Goal: Information Seeking & Learning: Learn about a topic

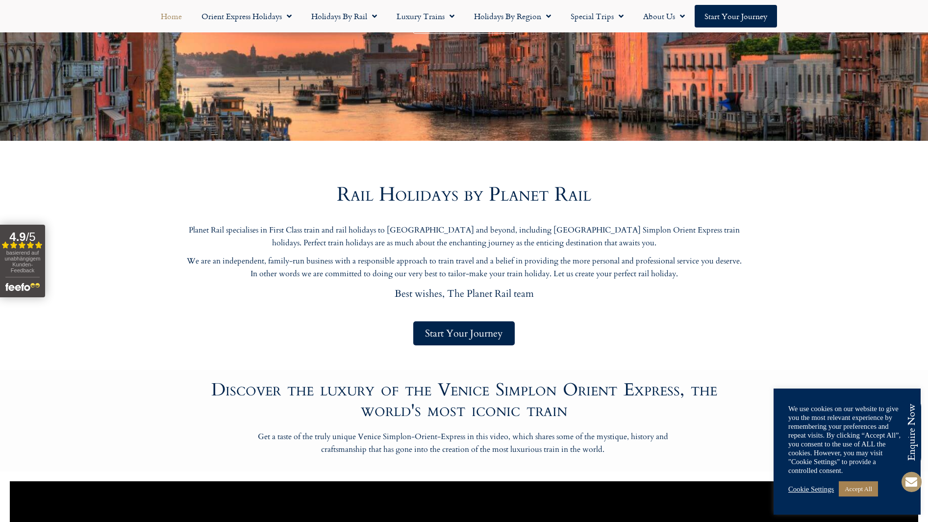
scroll to position [294, 0]
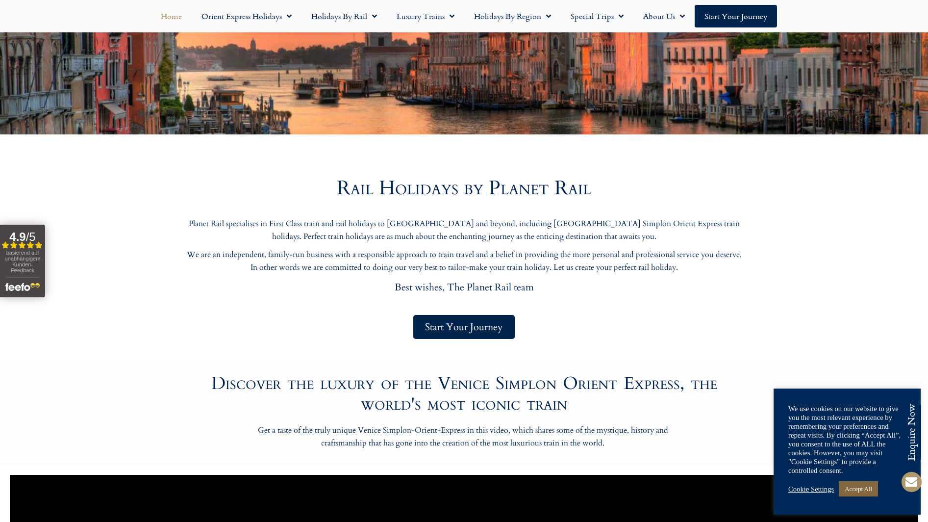
click at [870, 491] on link "Accept All" at bounding box center [858, 488] width 39 height 15
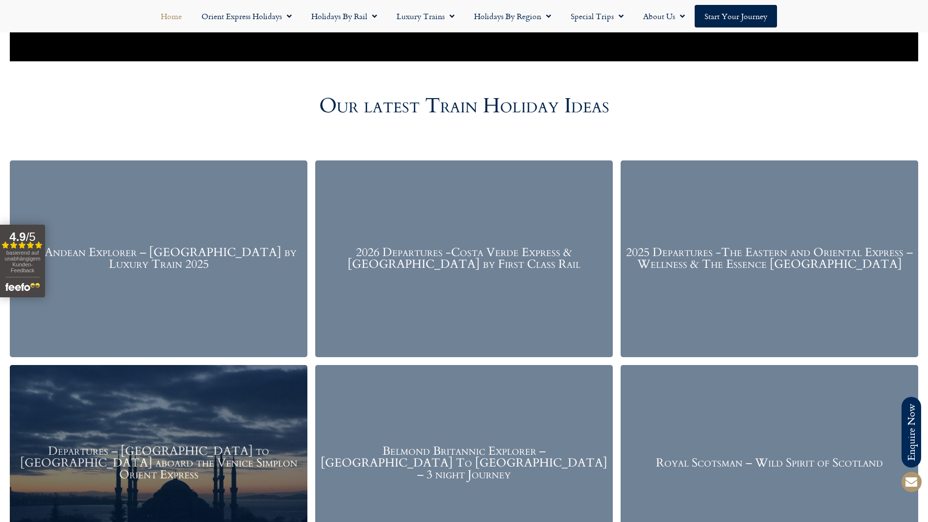
scroll to position [1226, 0]
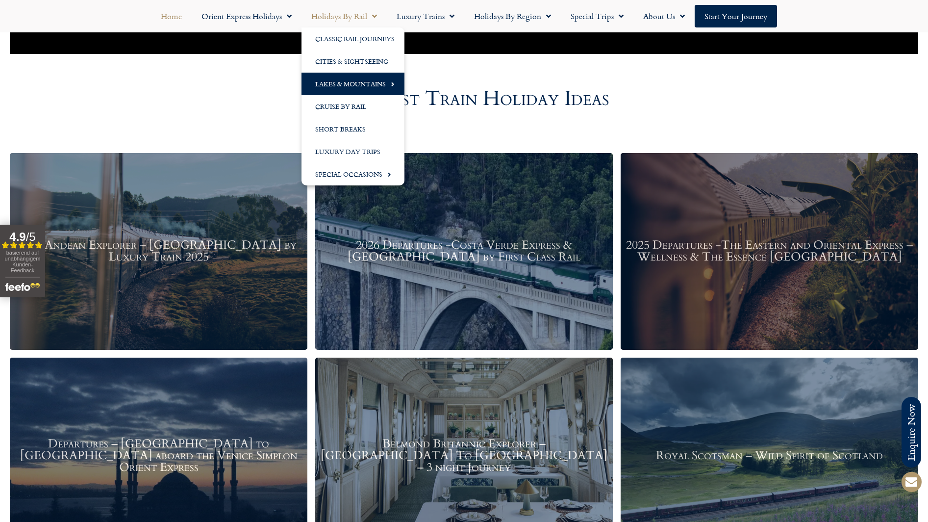
click at [349, 85] on link "Lakes & Mountains" at bounding box center [353, 84] width 103 height 23
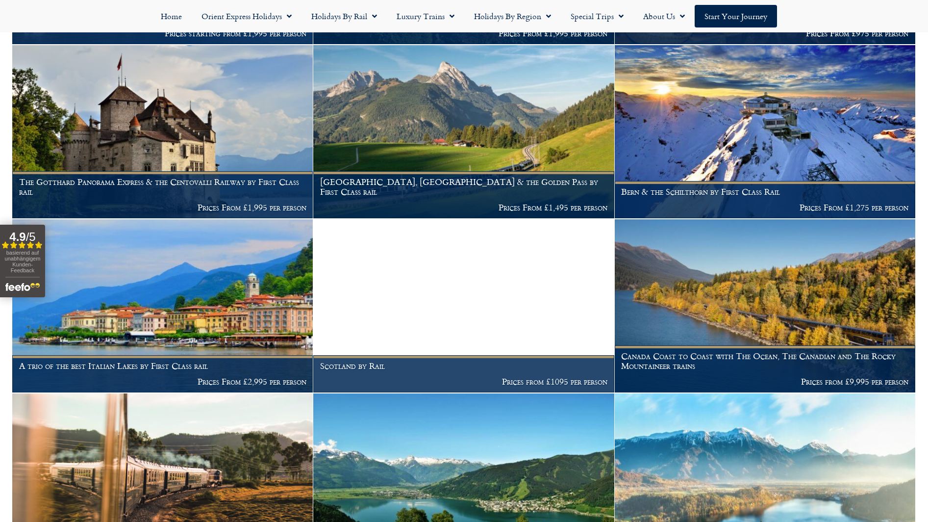
scroll to position [736, 0]
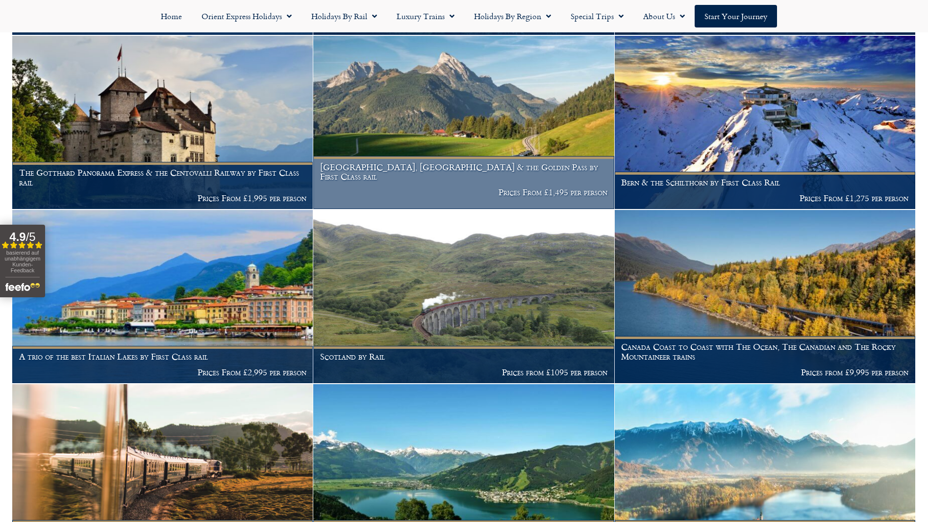
click at [494, 107] on img at bounding box center [463, 122] width 301 height 173
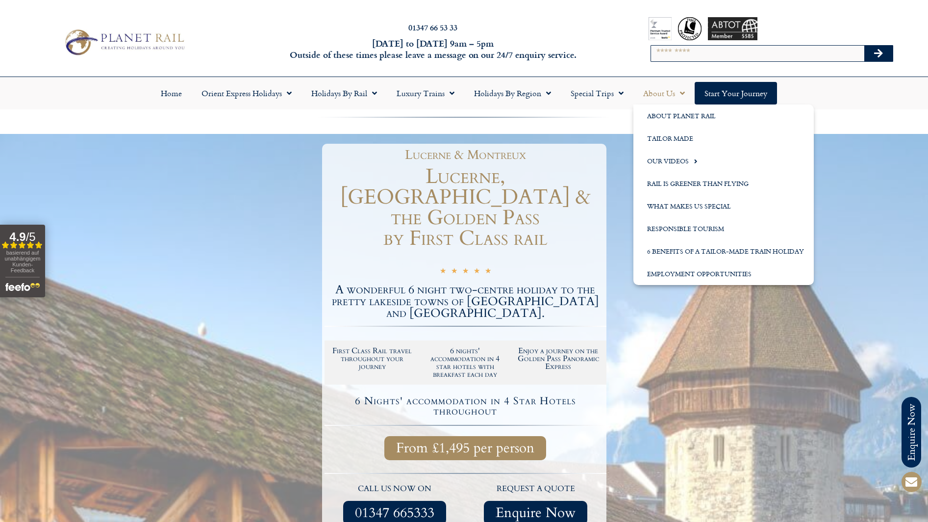
click at [674, 92] on link "About Us" at bounding box center [664, 93] width 61 height 23
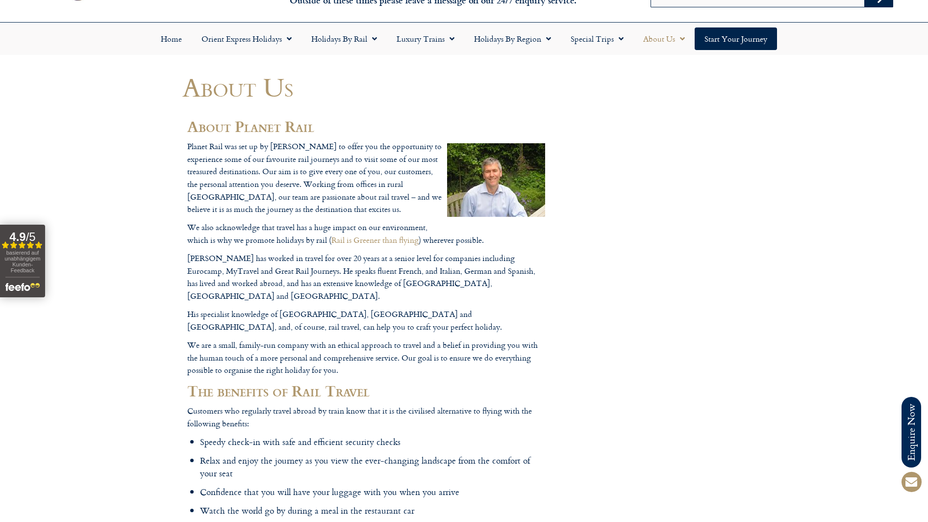
scroll to position [37, 0]
